Goal: Task Accomplishment & Management: Use online tool/utility

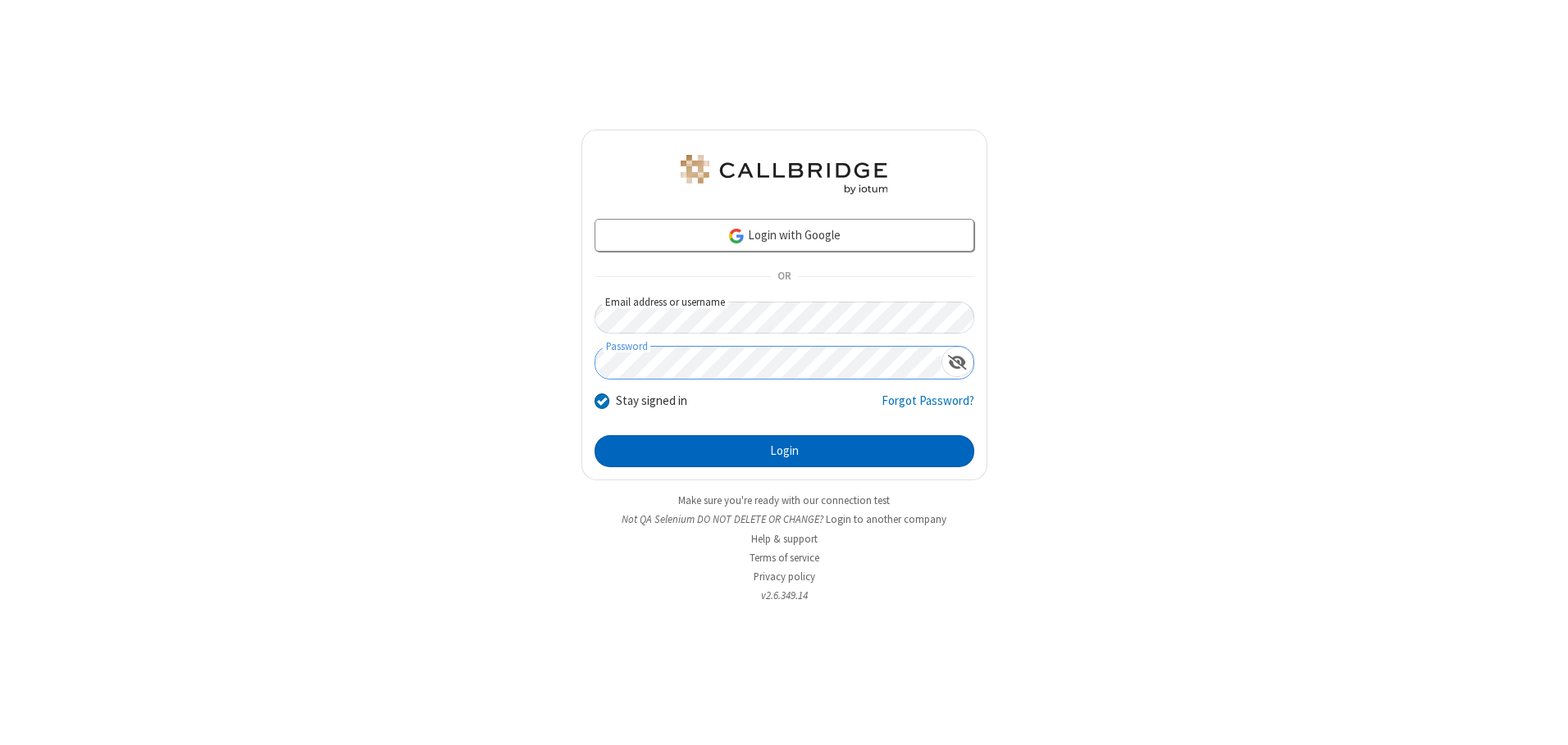
click at [784, 451] on button "Login" at bounding box center [784, 451] width 379 height 33
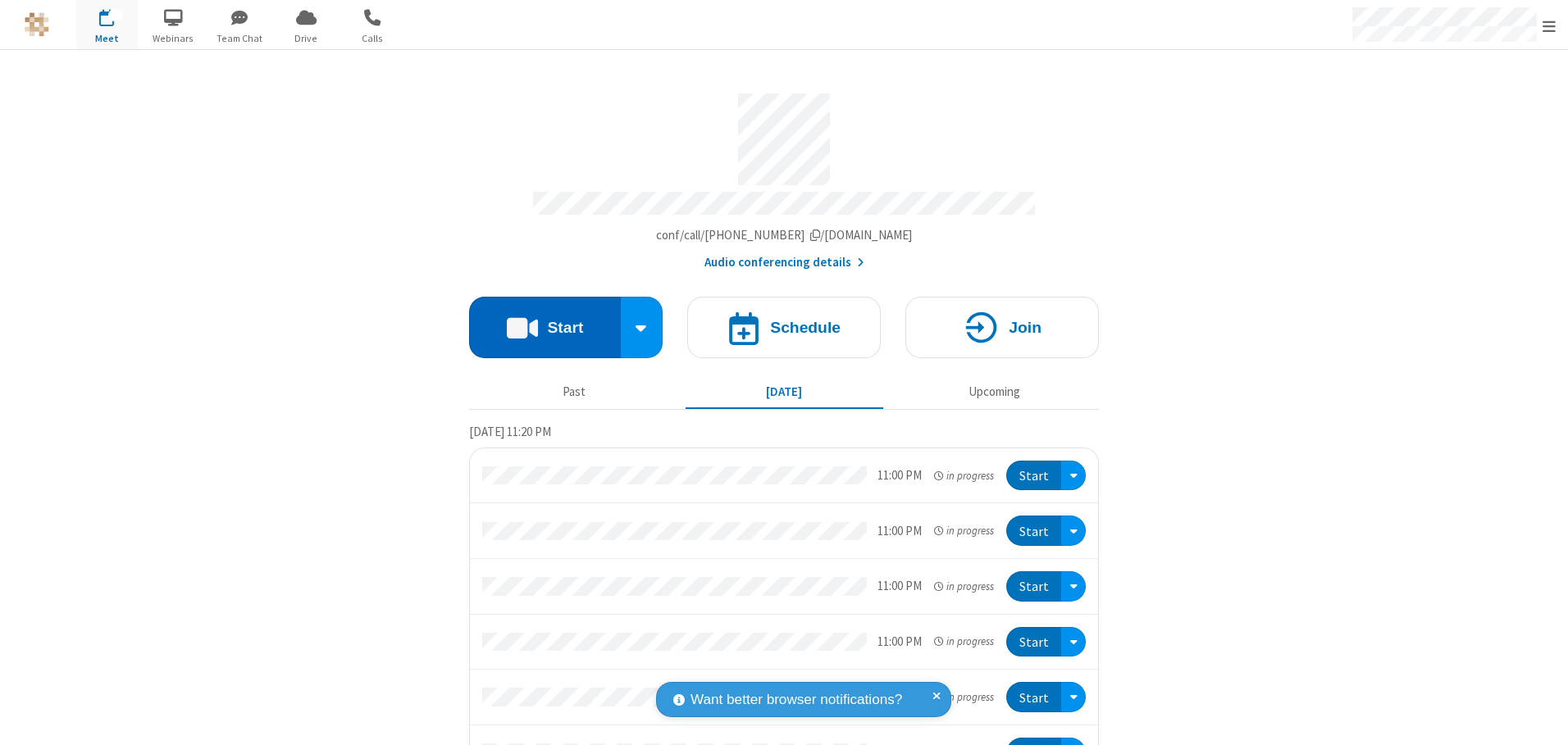
click at [538, 321] on button "Start" at bounding box center [544, 327] width 152 height 61
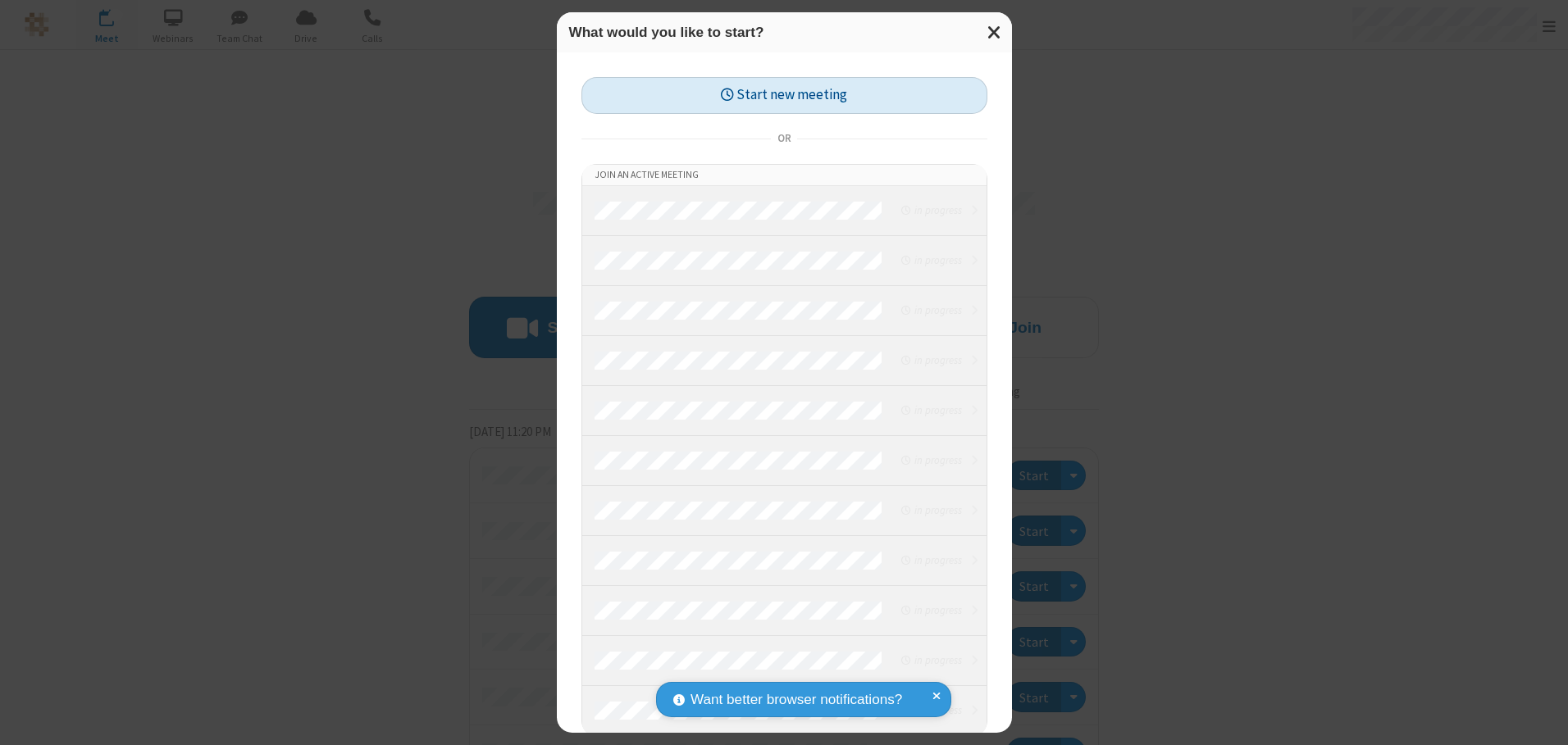
click at [779, 95] on button "Start new meeting" at bounding box center [784, 96] width 406 height 37
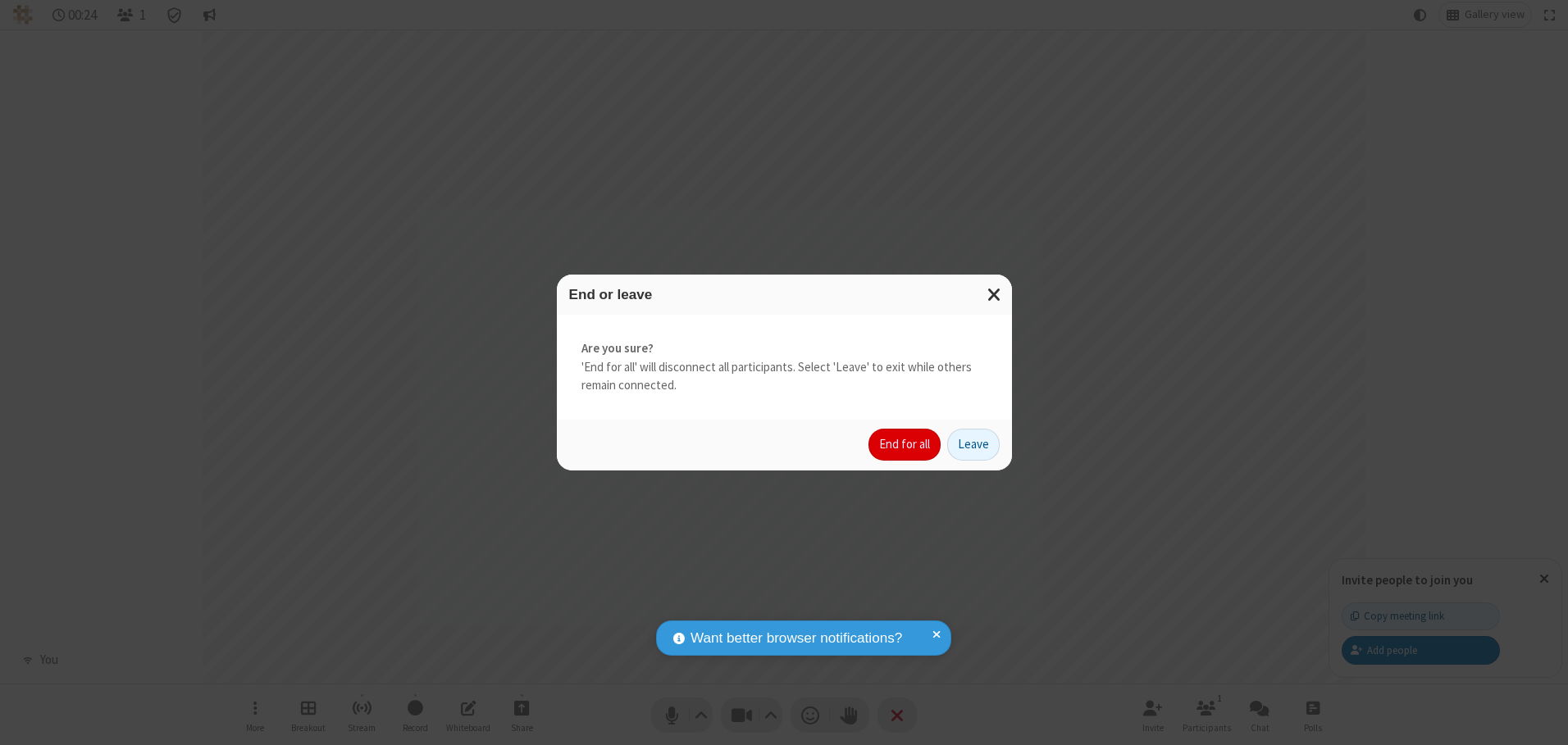
click at [905, 445] on button "End for all" at bounding box center [904, 445] width 72 height 33
